Goal: Register for event/course

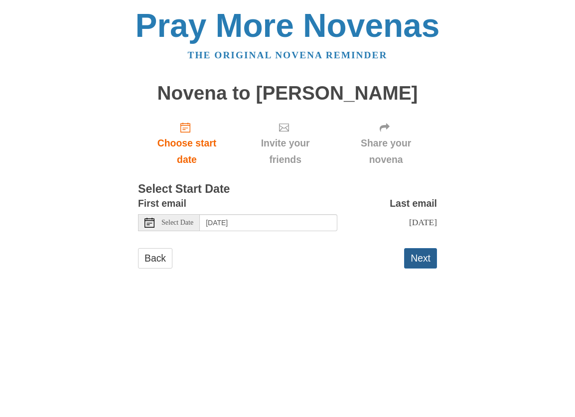
click at [422, 260] on button "Next" at bounding box center [420, 258] width 33 height 20
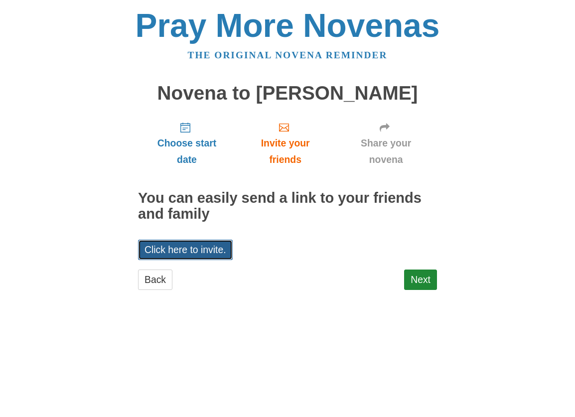
click at [179, 247] on link "Click here to invite." at bounding box center [185, 250] width 95 height 20
click at [424, 279] on link "Next" at bounding box center [420, 280] width 33 height 20
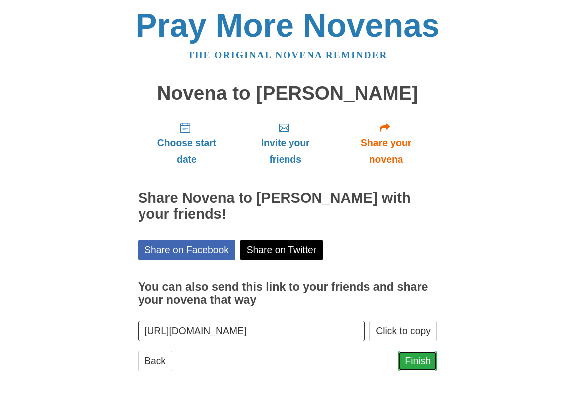
click at [420, 357] on link "Finish" at bounding box center [417, 361] width 39 height 20
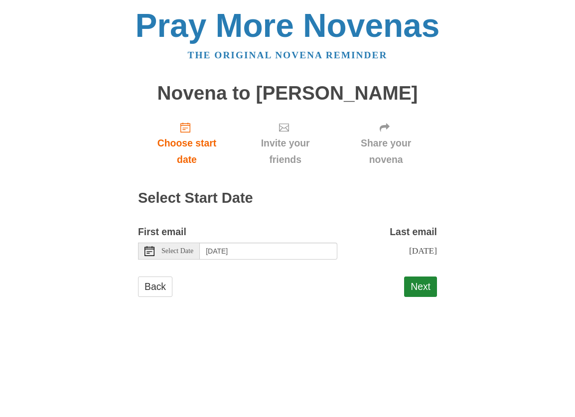
click at [149, 251] on use at bounding box center [150, 251] width 10 height 10
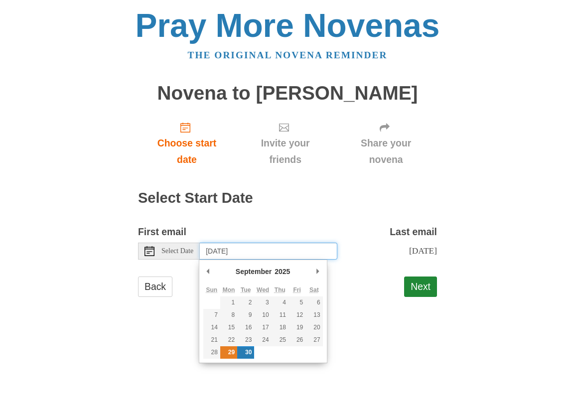
type input "Monday, September 29th"
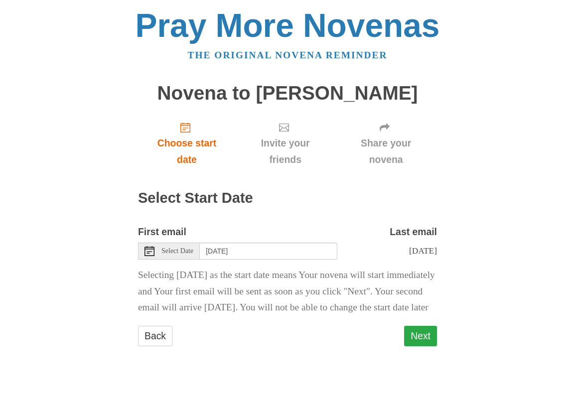
click at [430, 347] on button "Next" at bounding box center [420, 336] width 33 height 20
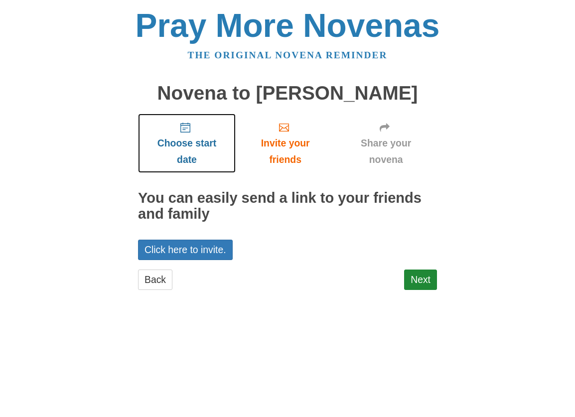
click at [184, 142] on span "Choose start date" at bounding box center [187, 151] width 78 height 33
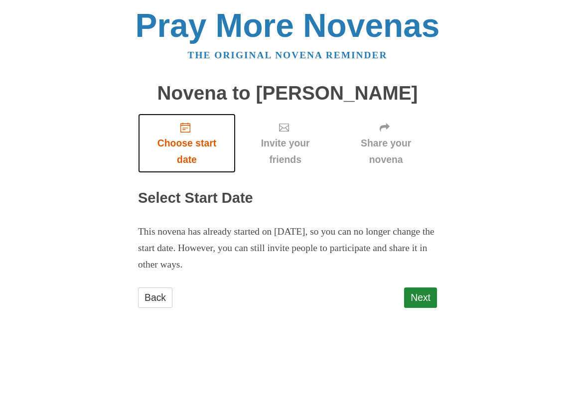
click at [183, 142] on span "Choose start date" at bounding box center [187, 151] width 78 height 33
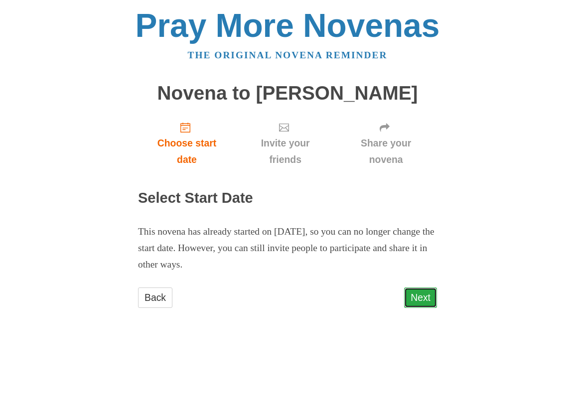
click at [421, 295] on link "Next" at bounding box center [420, 298] width 33 height 20
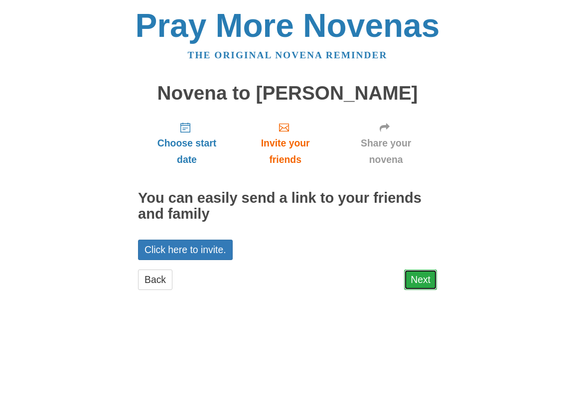
click at [422, 279] on link "Next" at bounding box center [420, 280] width 33 height 20
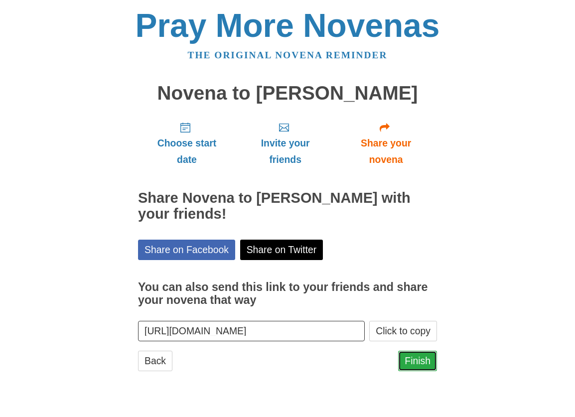
click at [421, 361] on link "Finish" at bounding box center [417, 361] width 39 height 20
